Goal: Find specific page/section: Find specific page/section

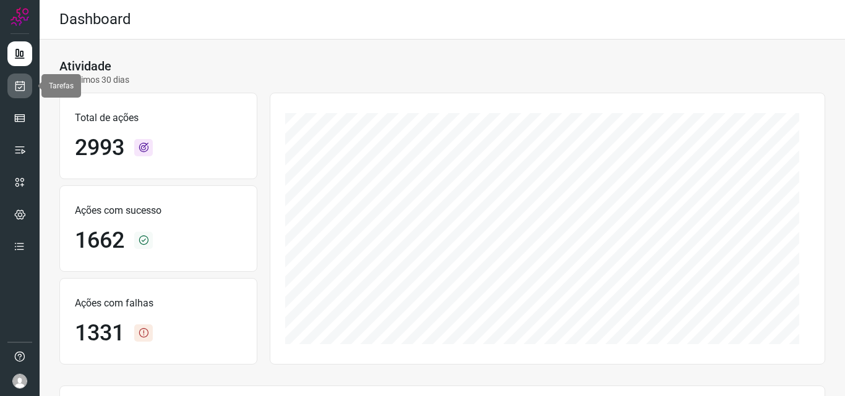
click at [17, 87] on icon at bounding box center [20, 86] width 13 height 12
